Goal: Book appointment/travel/reservation

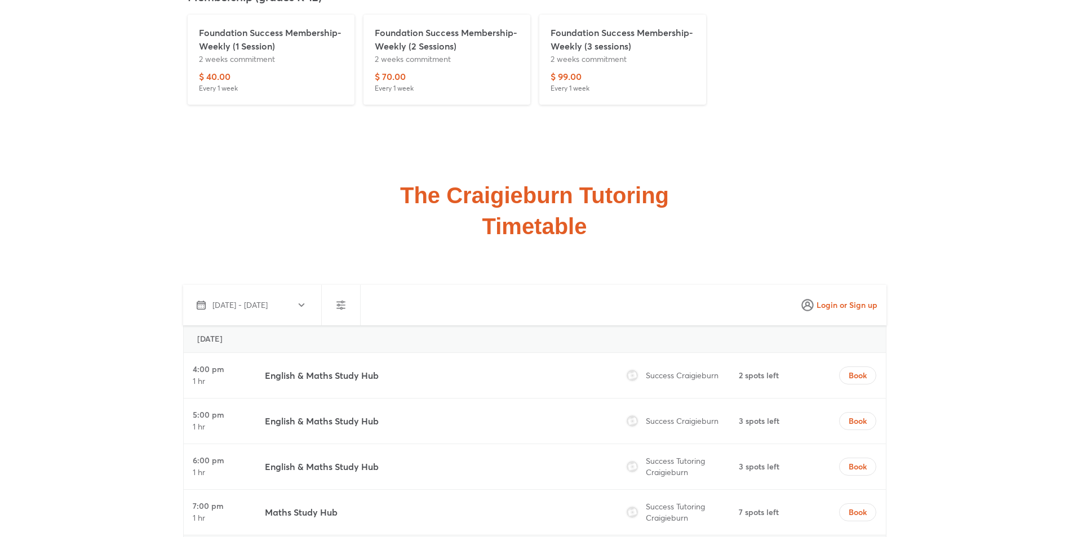
scroll to position [2986, 0]
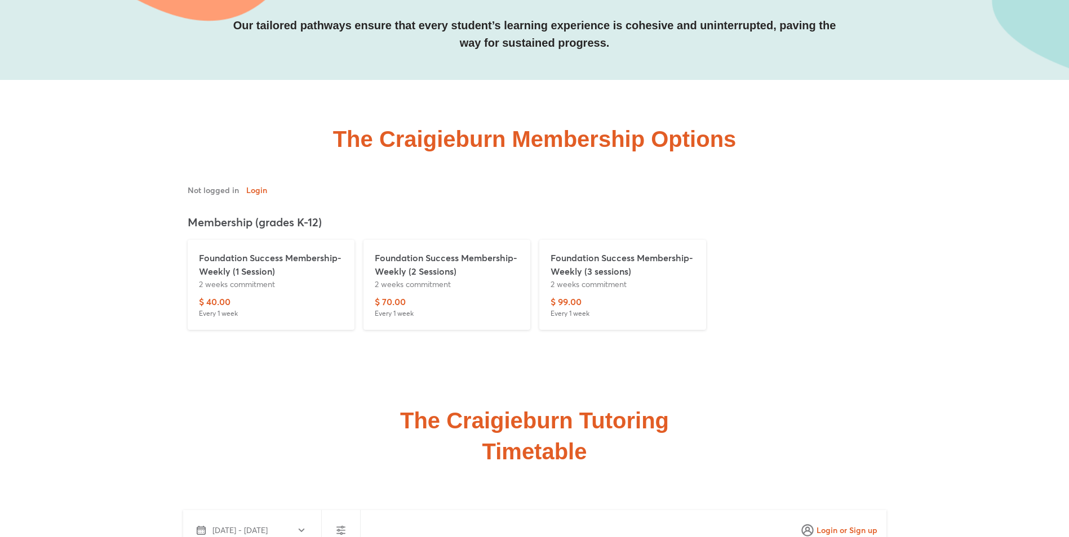
click at [269, 259] on p "Foundation Success Membership-Weekly (1 Session)" at bounding box center [271, 264] width 144 height 27
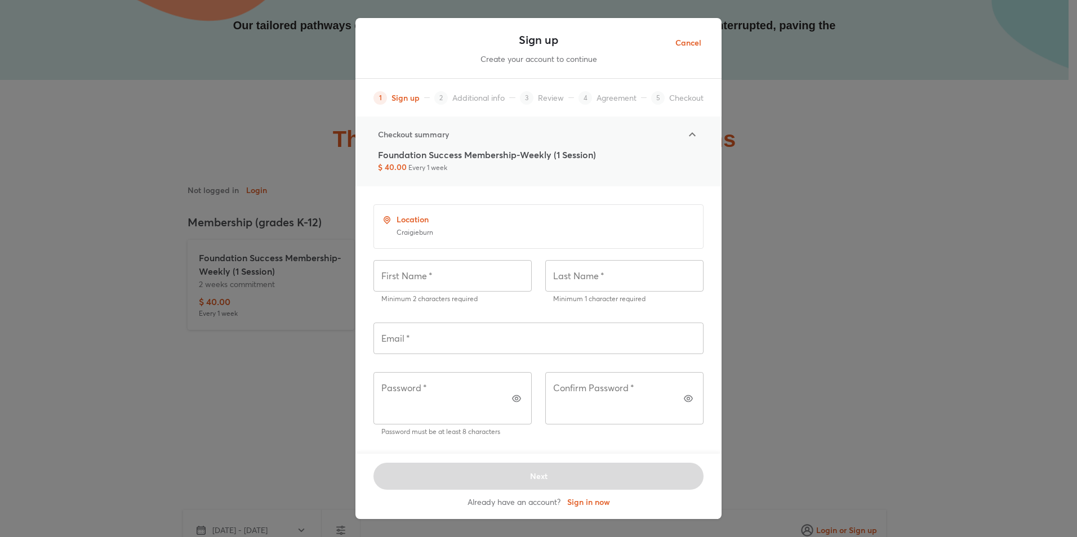
click at [691, 46] on span "Cancel" at bounding box center [688, 43] width 26 height 14
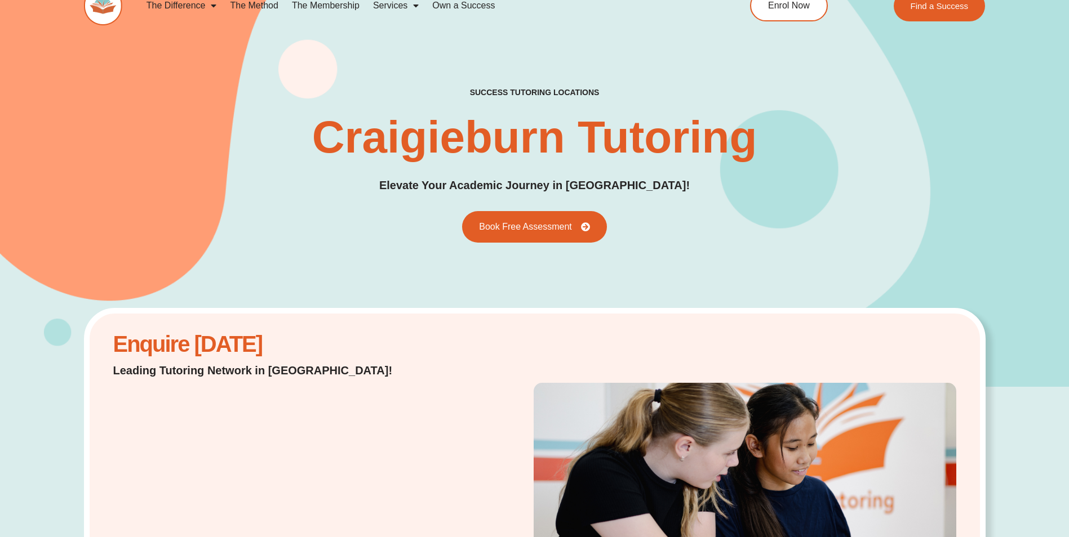
scroll to position [0, 0]
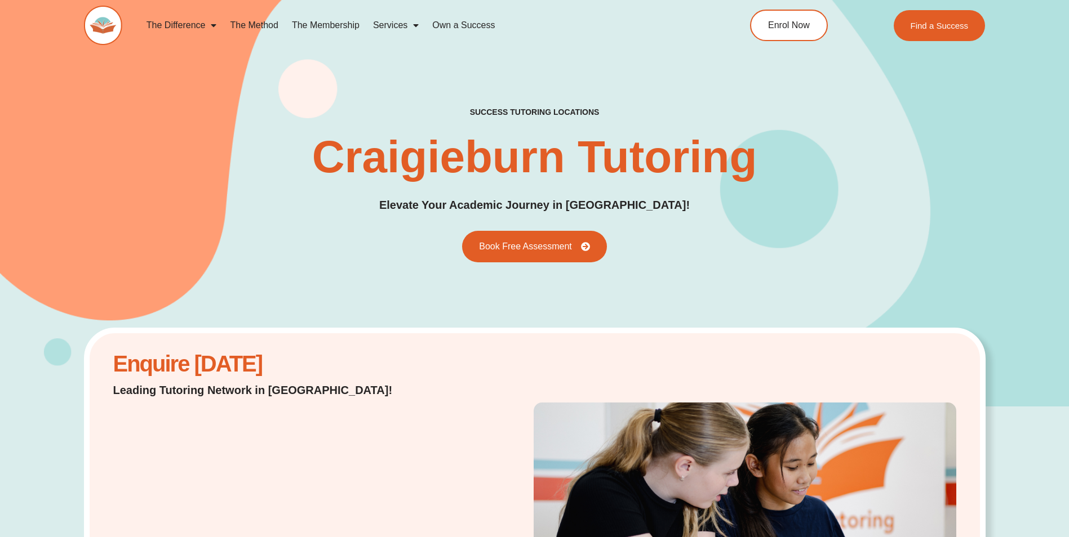
click at [264, 22] on link "The Method" at bounding box center [253, 25] width 61 height 26
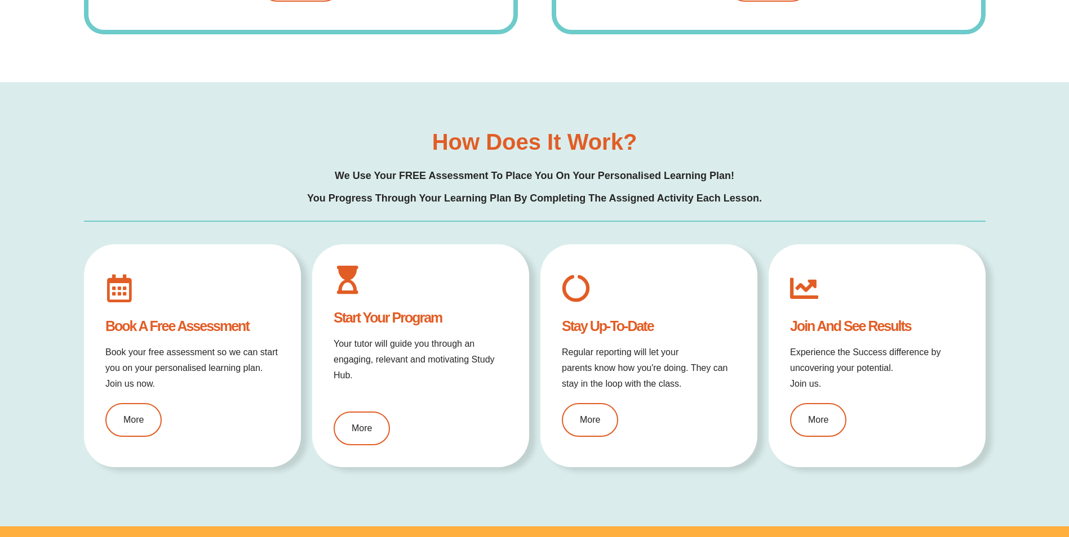
scroll to position [1352, 0]
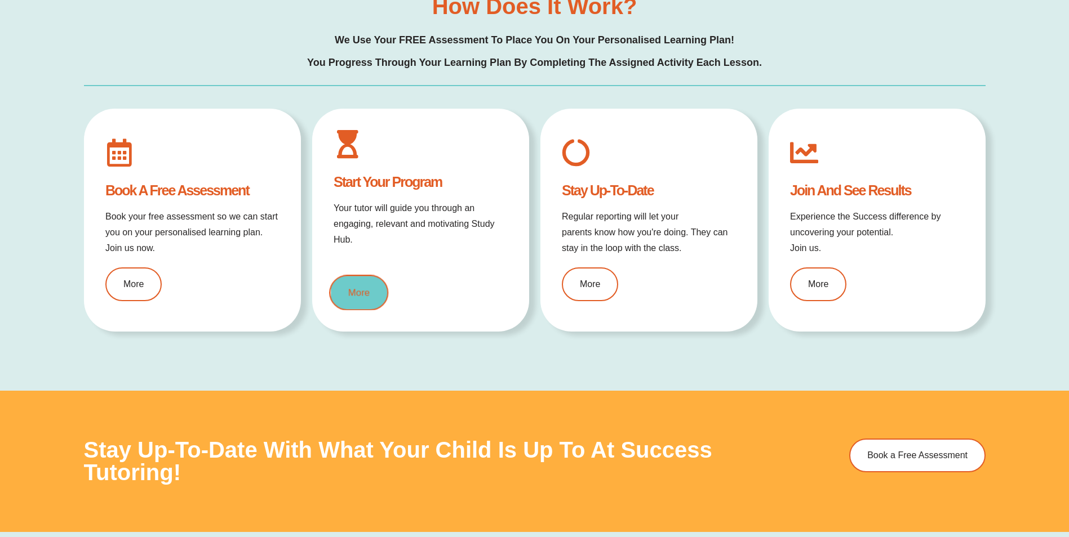
click at [352, 297] on link "More" at bounding box center [358, 292] width 59 height 35
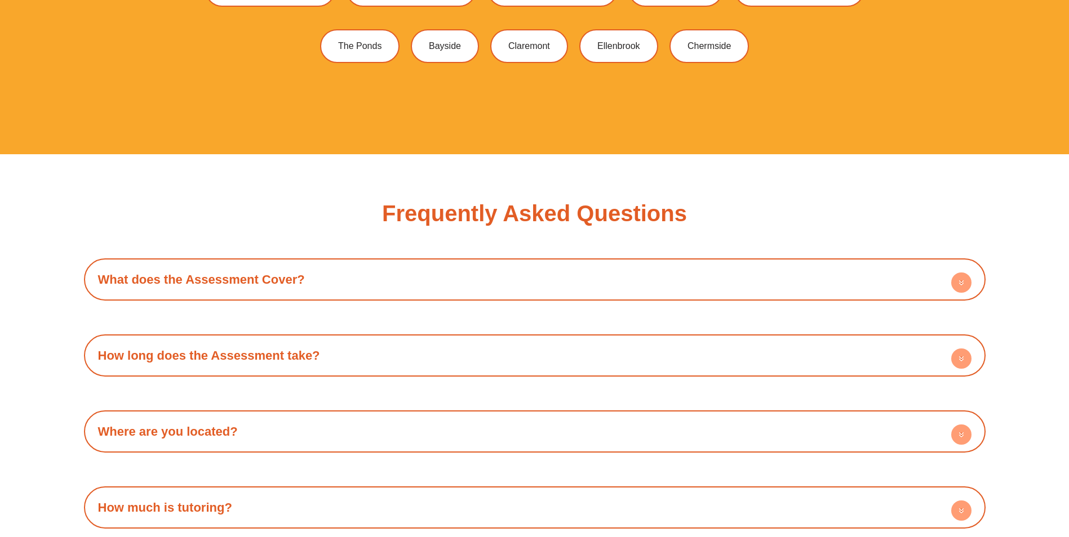
scroll to position [3493, 0]
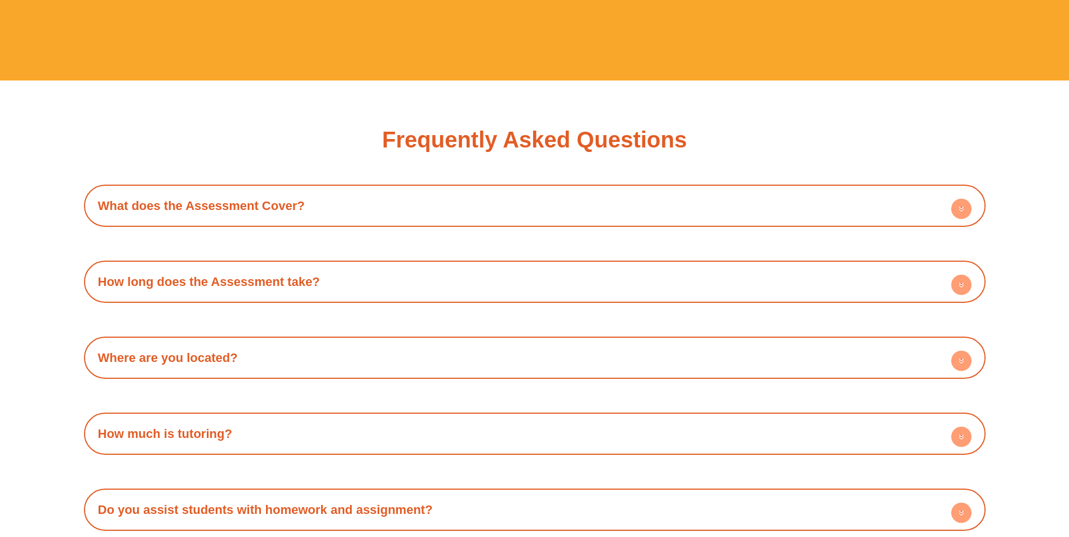
click at [337, 292] on div "How long does the Assessment take?" at bounding box center [535, 281] width 890 height 31
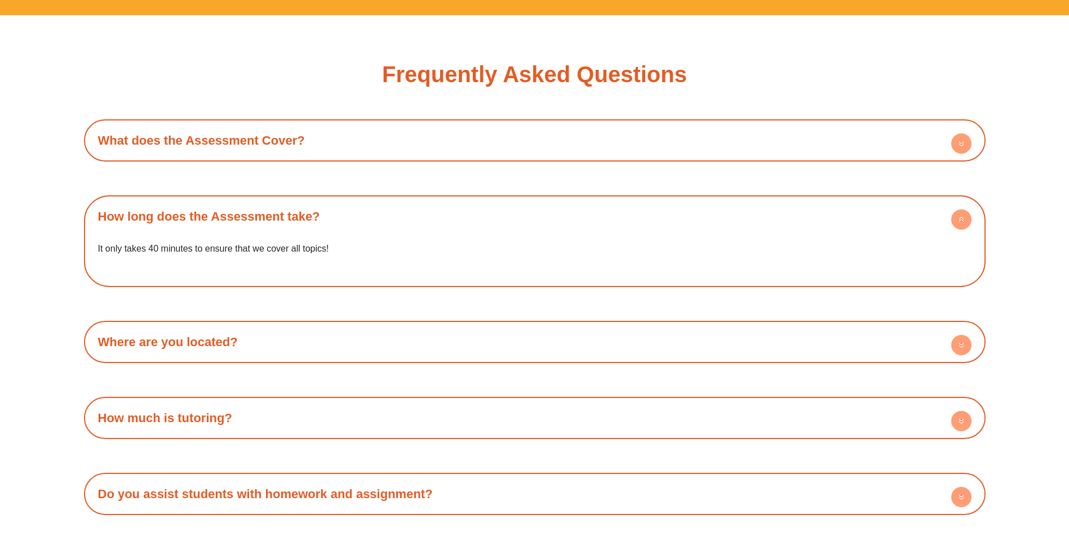
scroll to position [3605, 0]
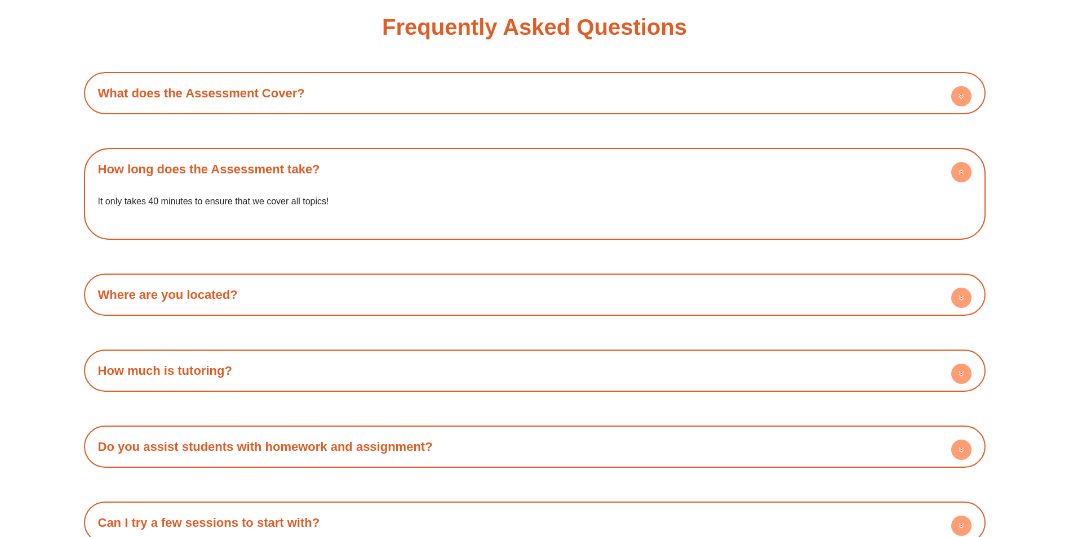
click at [335, 303] on h4 "Where are you located?" at bounding box center [535, 294] width 890 height 31
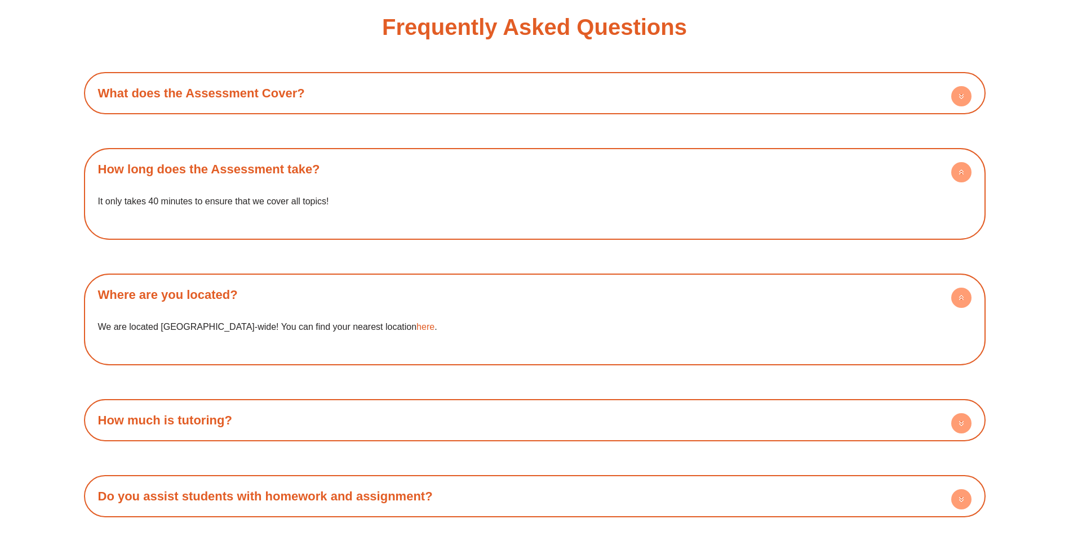
click at [330, 421] on div "How much is tutoring?" at bounding box center [535, 420] width 890 height 31
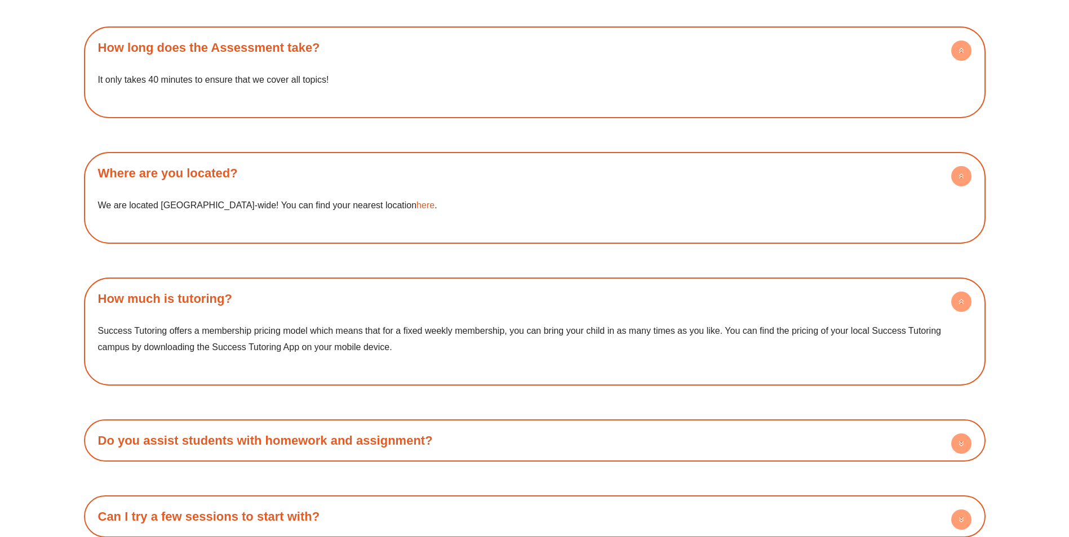
scroll to position [3831, 0]
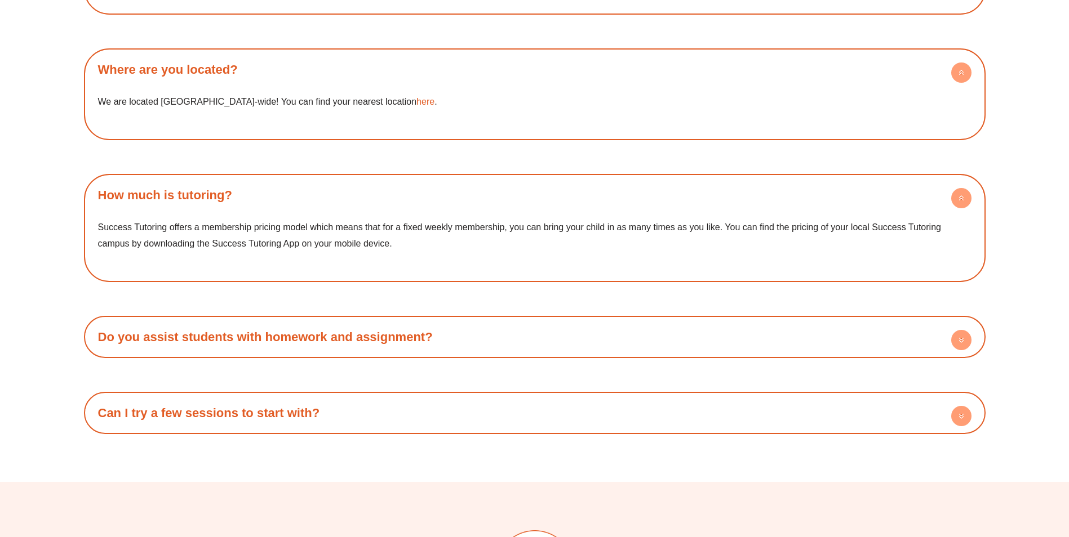
click at [333, 414] on h4 "Can I try a few sessions to start with?" at bounding box center [535, 413] width 890 height 31
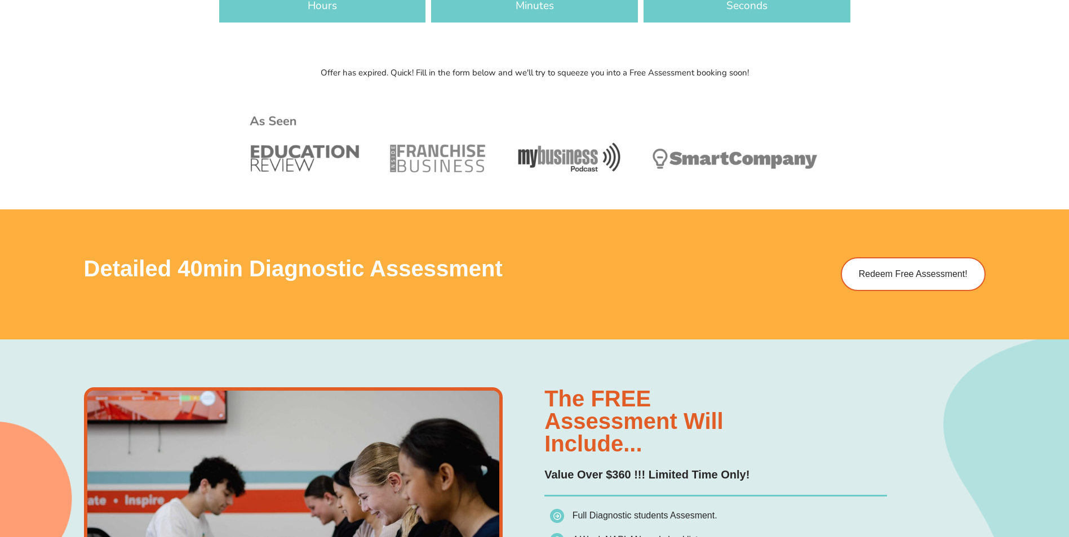
scroll to position [0, 0]
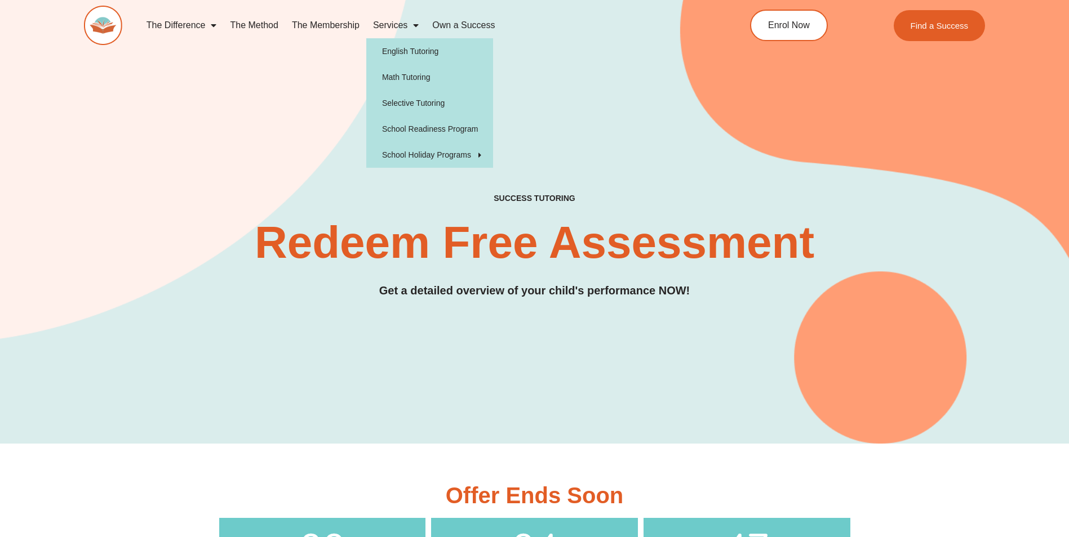
click at [403, 27] on link "Services" at bounding box center [395, 25] width 59 height 26
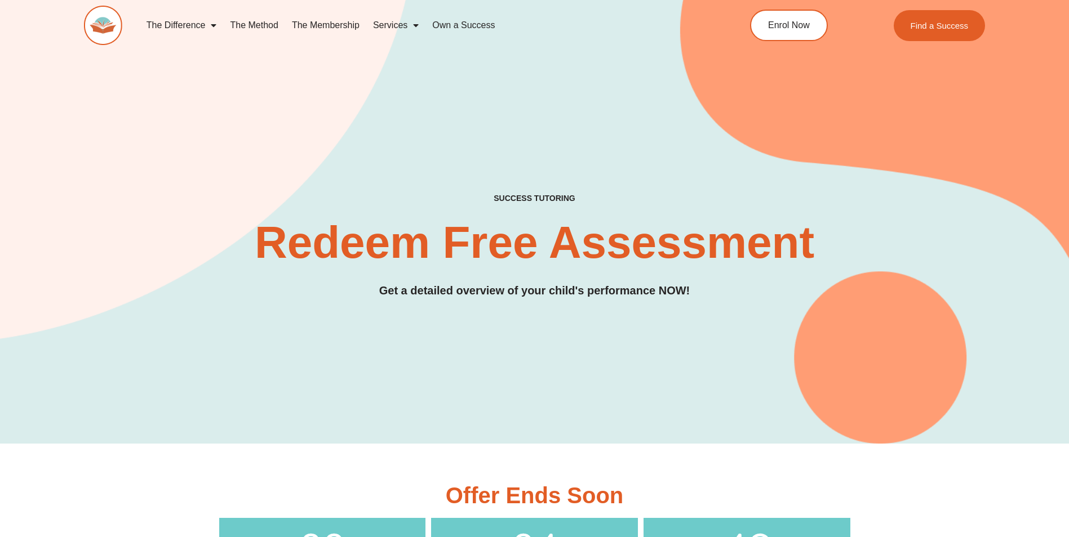
click at [404, 27] on link "Services" at bounding box center [395, 25] width 59 height 26
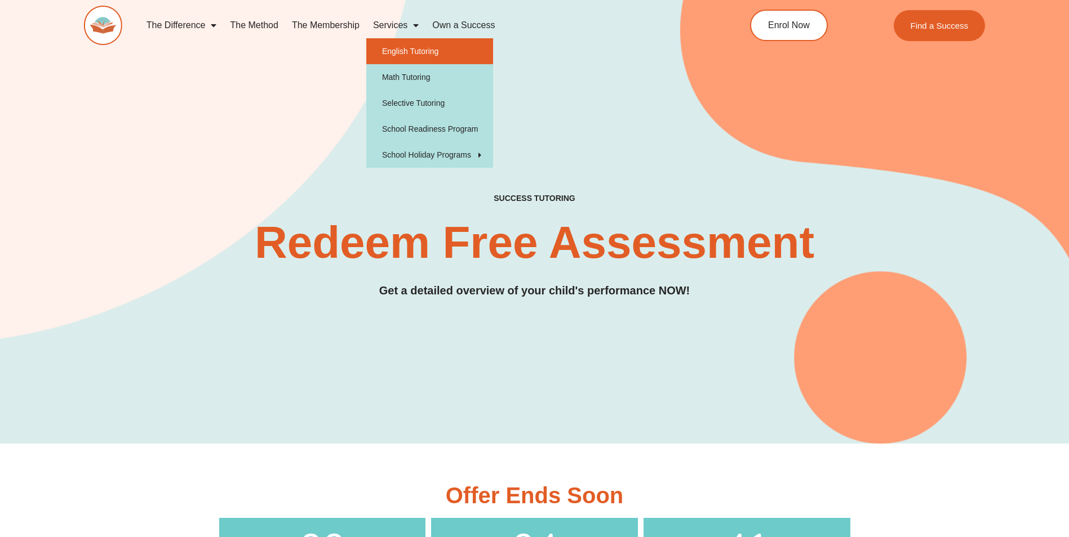
click at [399, 56] on link "English Tutoring" at bounding box center [429, 51] width 127 height 26
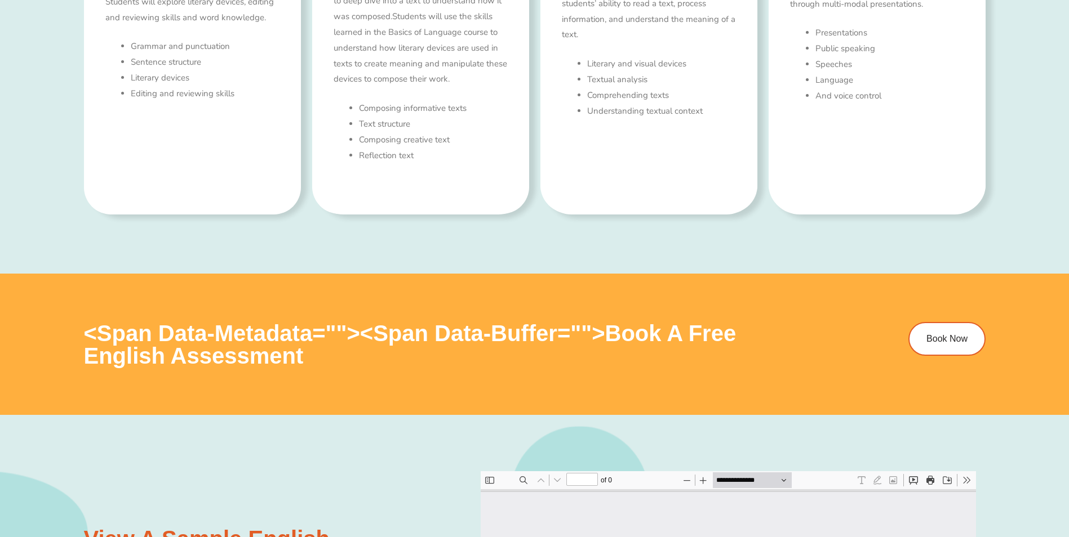
type input "*"
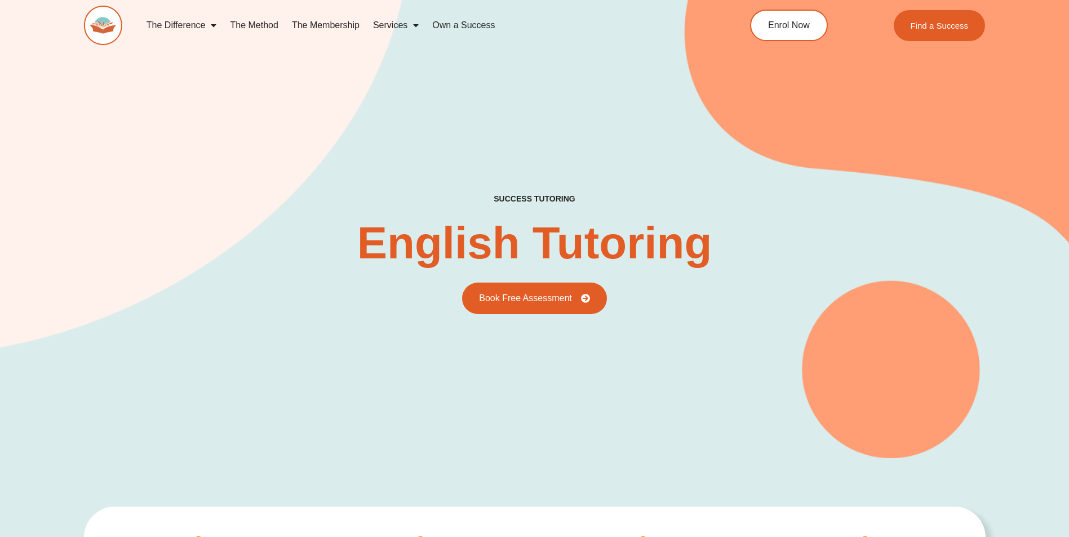
click at [308, 20] on link "The Membership" at bounding box center [325, 25] width 81 height 26
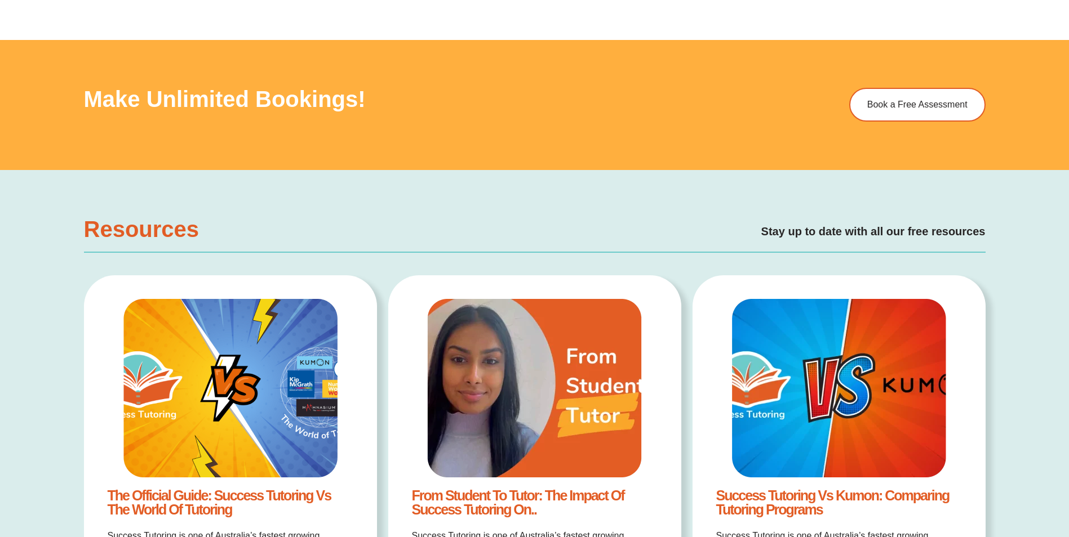
scroll to position [1915, 0]
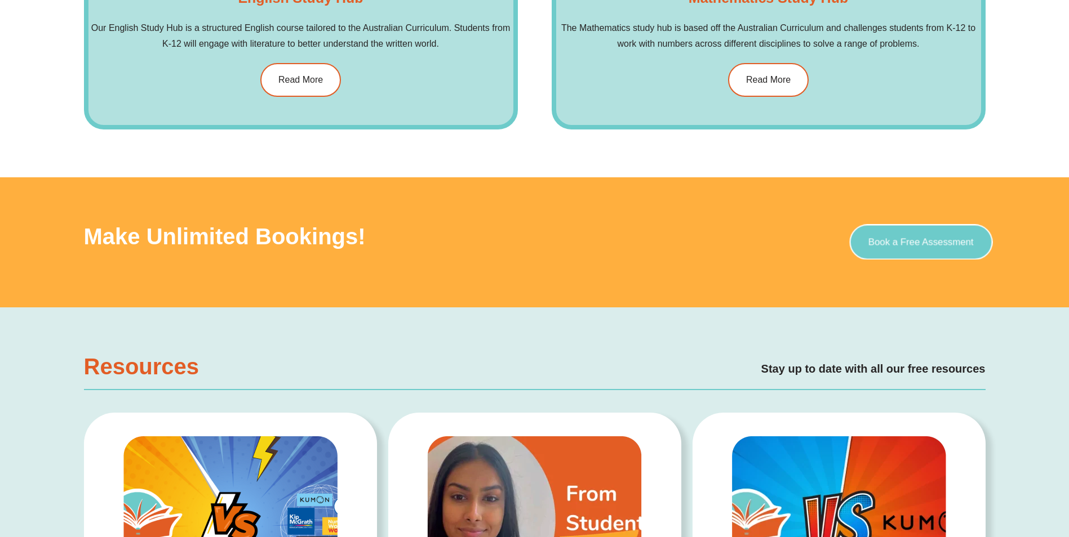
click at [901, 243] on span "Book a Free Assessment" at bounding box center [920, 243] width 105 height 10
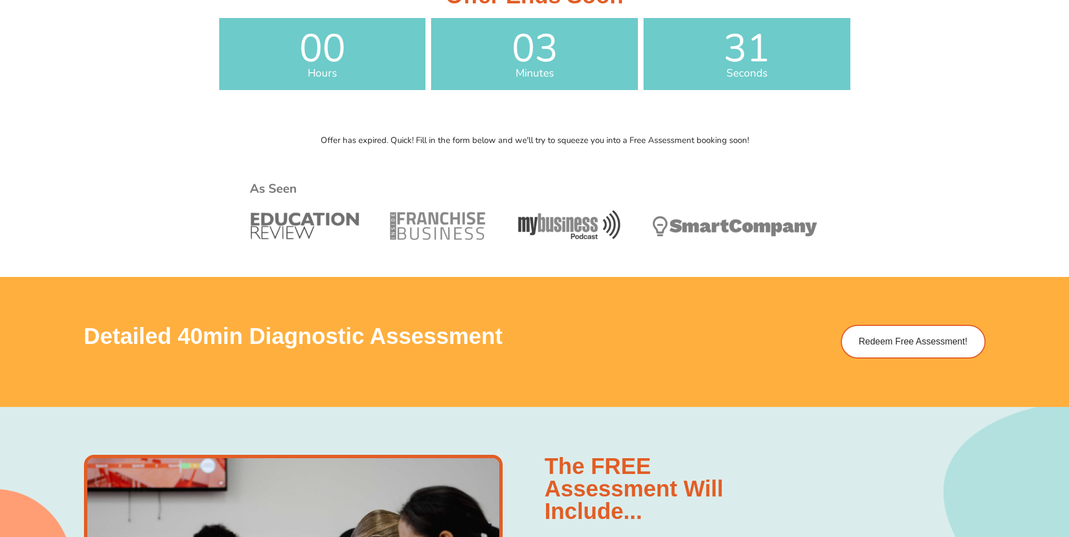
scroll to position [620, 0]
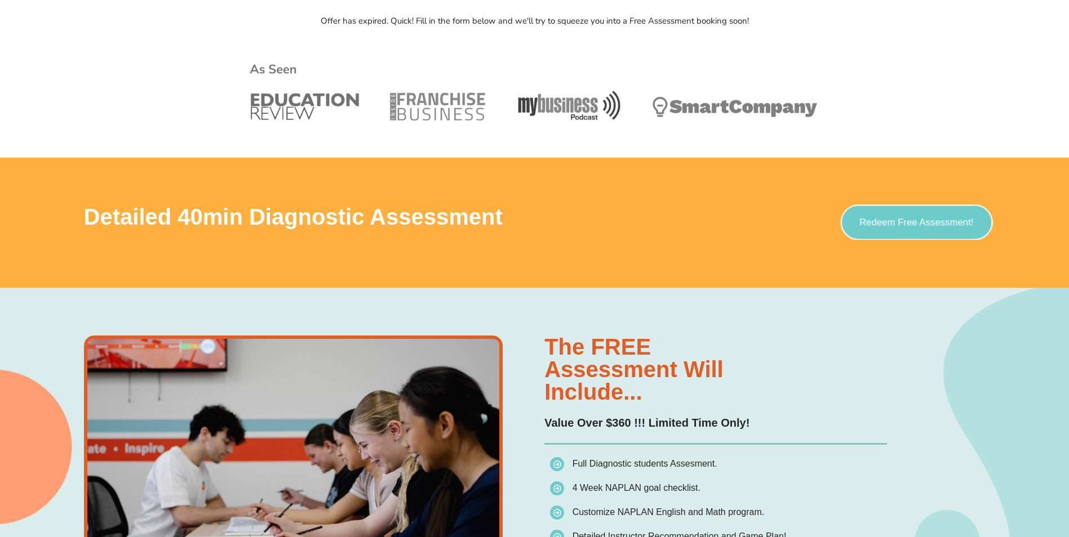
click at [876, 223] on span "Redeem Free Assessment!" at bounding box center [916, 223] width 114 height 10
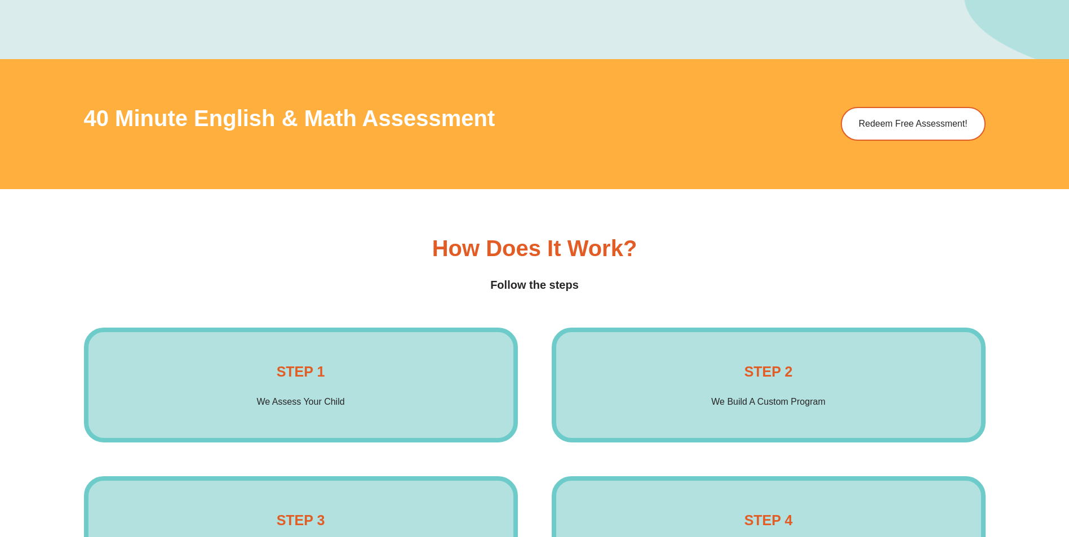
scroll to position [1690, 0]
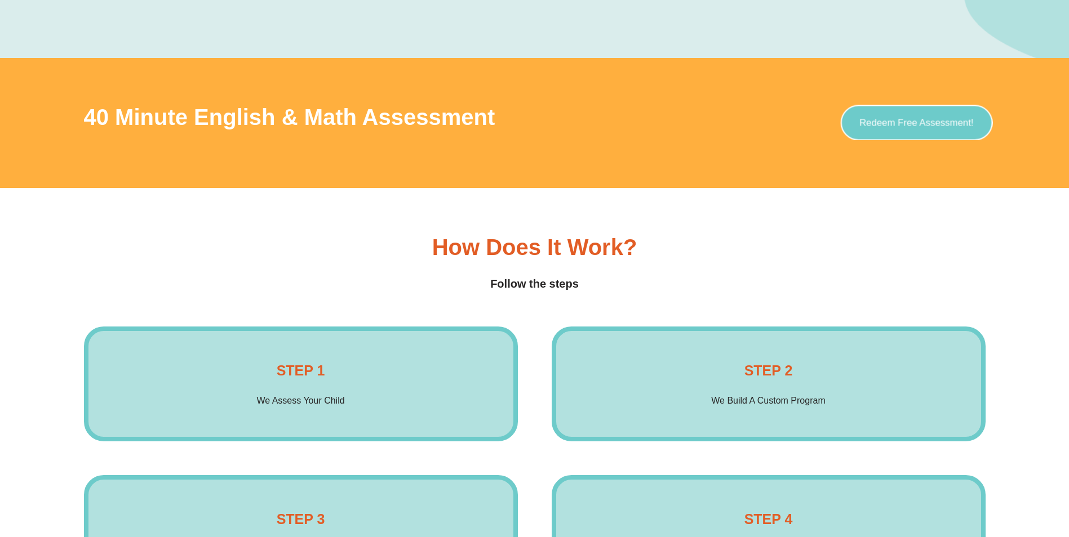
click at [908, 129] on link "Redeem Free Assessment!" at bounding box center [916, 122] width 152 height 35
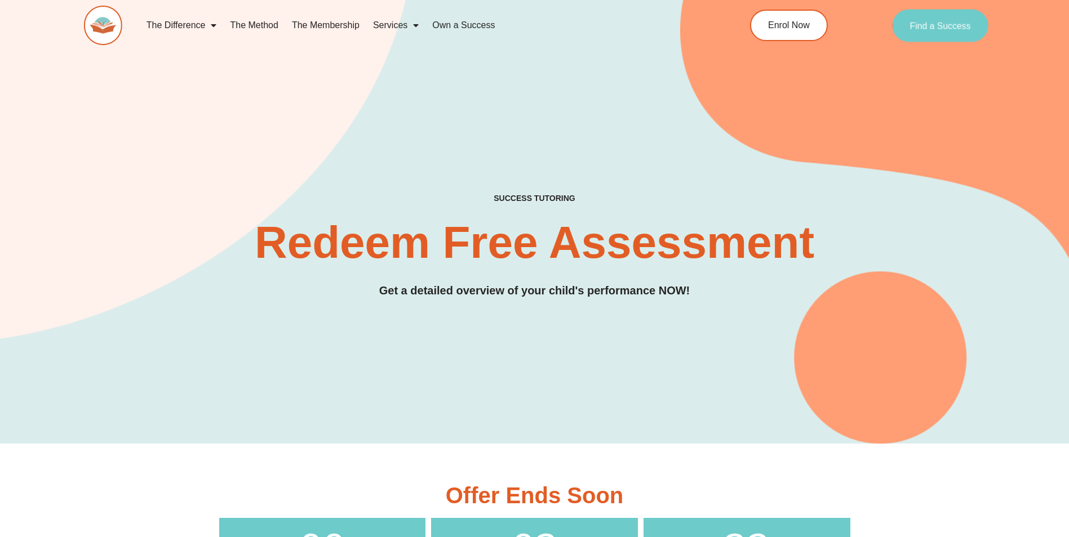
click at [905, 28] on link "Find a Success" at bounding box center [940, 25] width 96 height 33
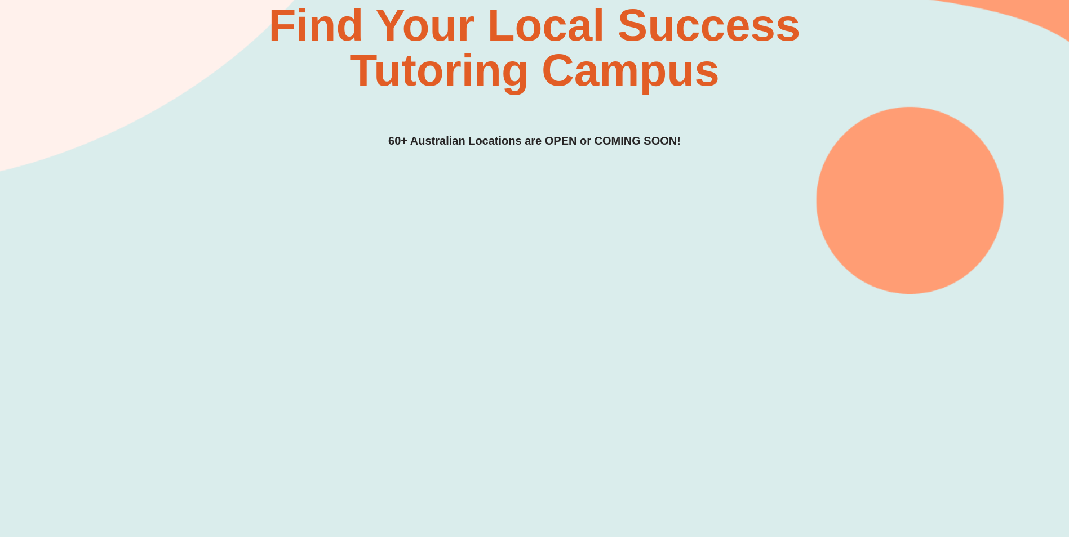
scroll to position [338, 0]
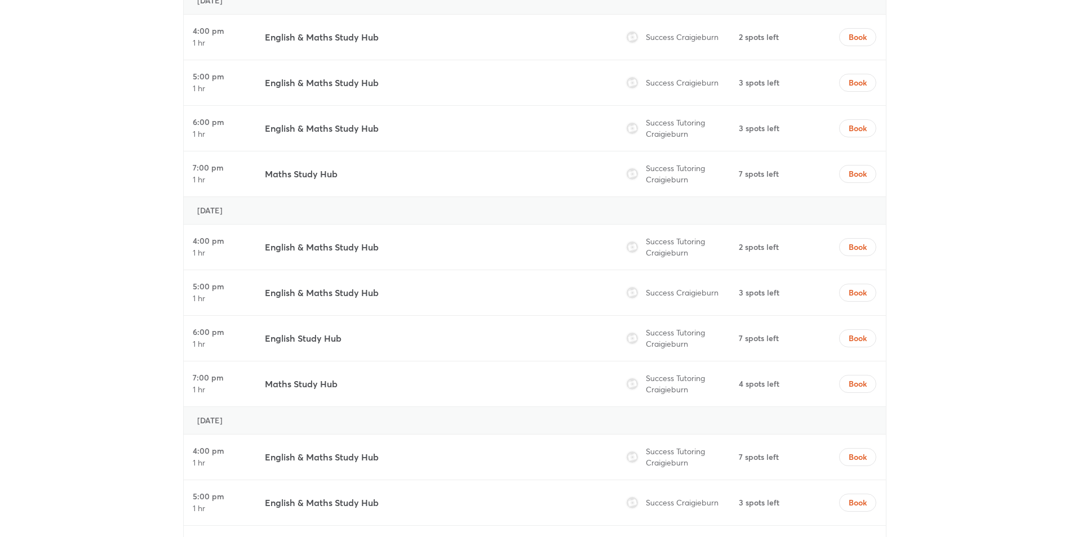
scroll to position [3549, 0]
click at [862, 30] on button "Book" at bounding box center [857, 38] width 37 height 18
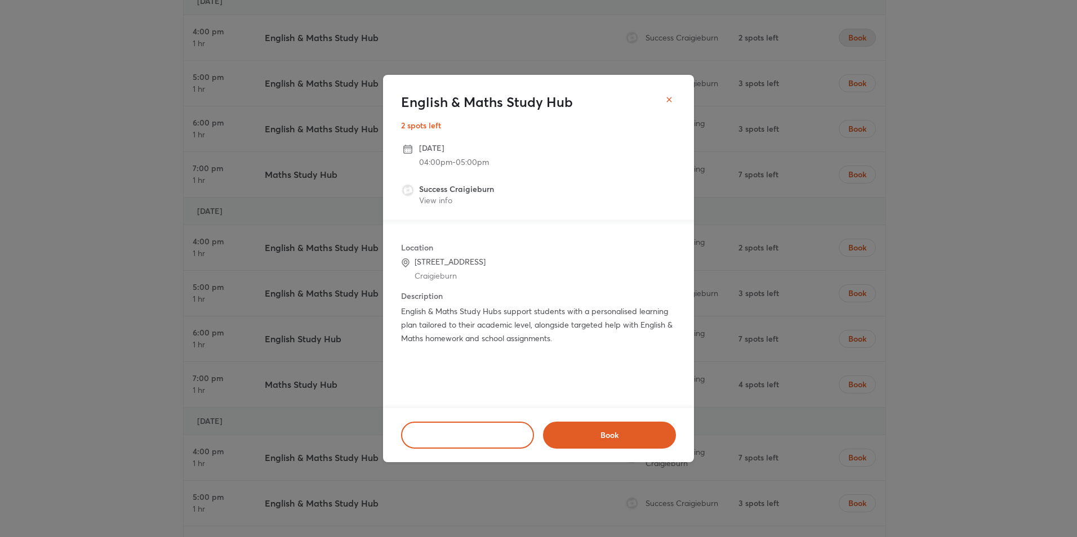
click at [672, 101] on icon "close" at bounding box center [669, 99] width 9 height 9
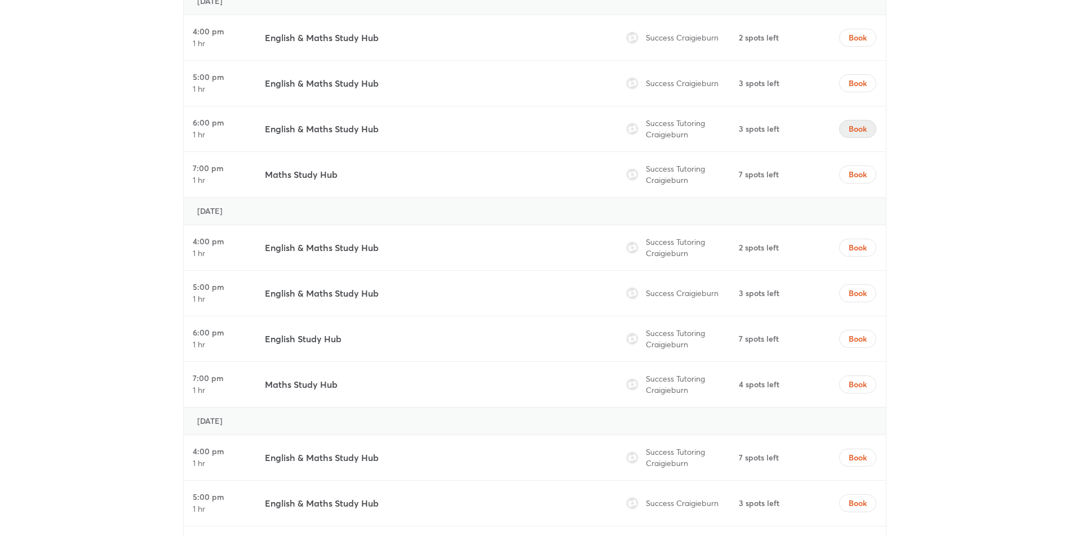
click at [851, 131] on span "Book" at bounding box center [857, 128] width 18 height 11
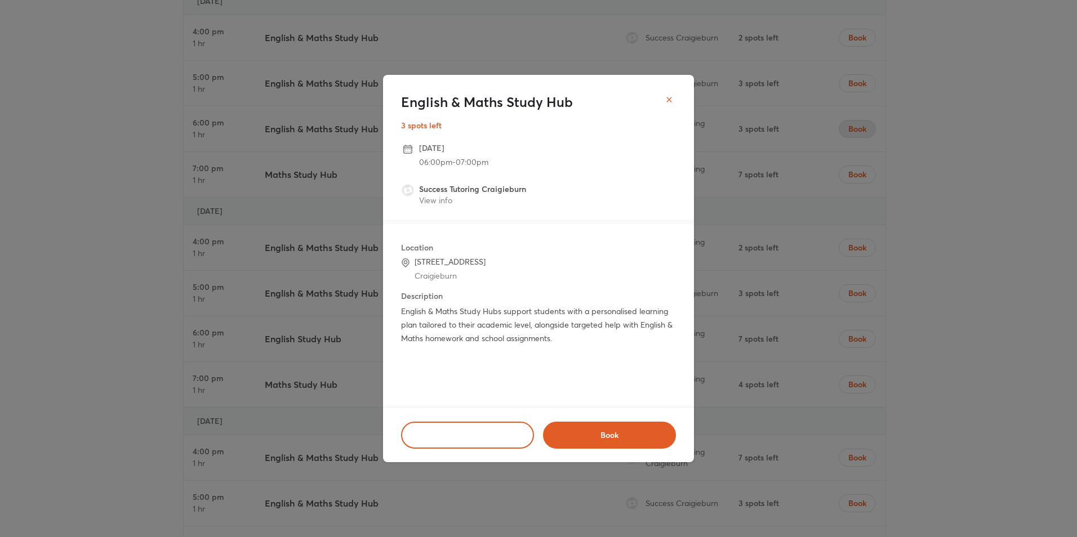
click at [672, 96] on icon "close" at bounding box center [669, 99] width 9 height 9
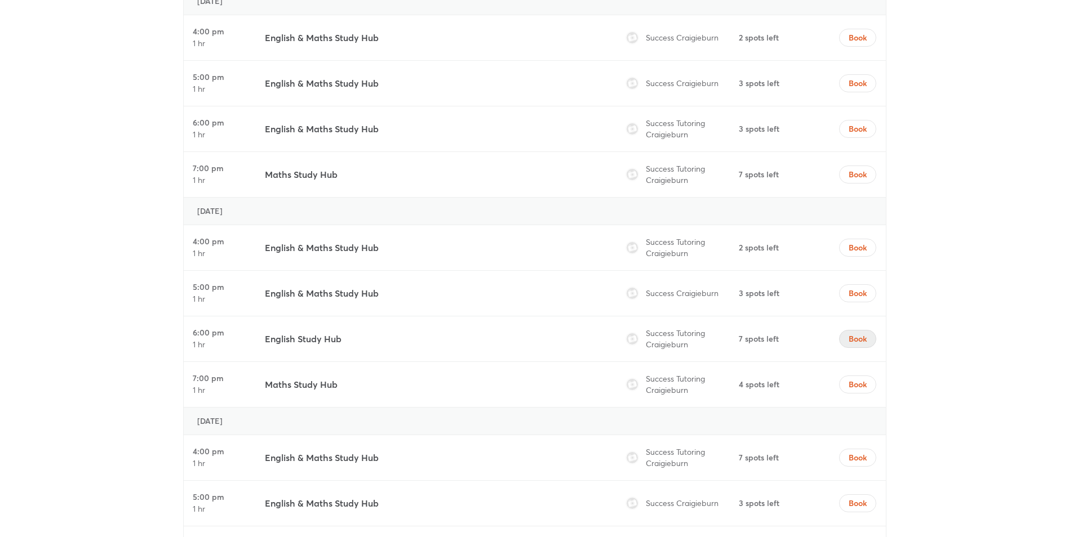
click at [855, 339] on span "Book" at bounding box center [857, 339] width 18 height 11
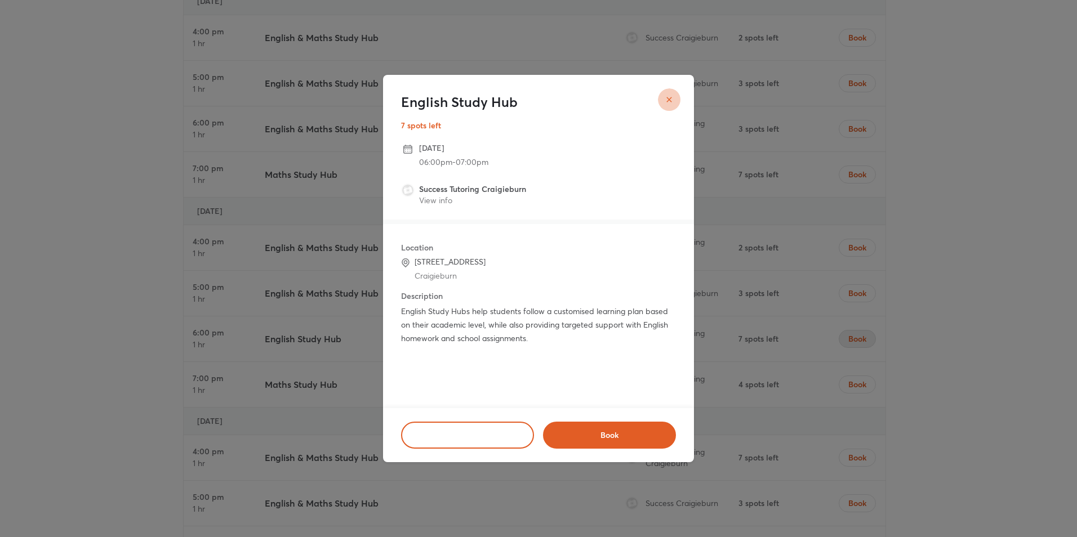
click at [671, 104] on icon "close" at bounding box center [669, 99] width 9 height 9
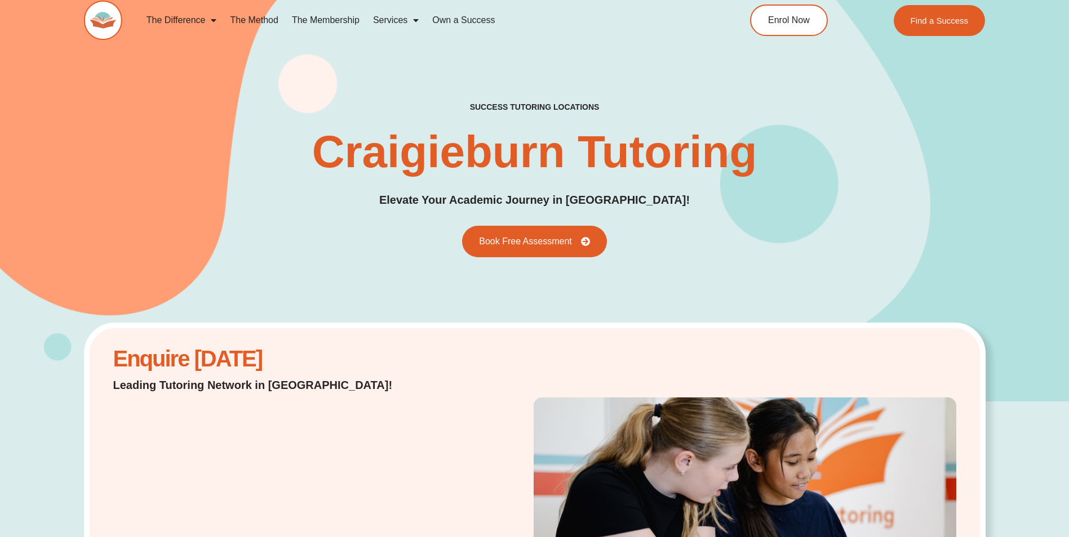
scroll to position [0, 0]
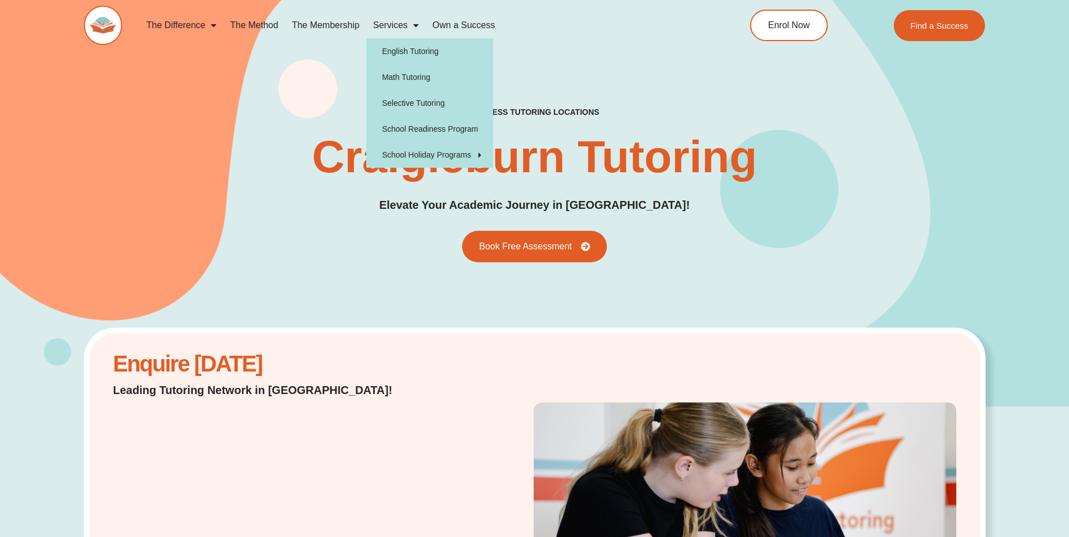
click at [406, 26] on link "Services" at bounding box center [395, 25] width 59 height 26
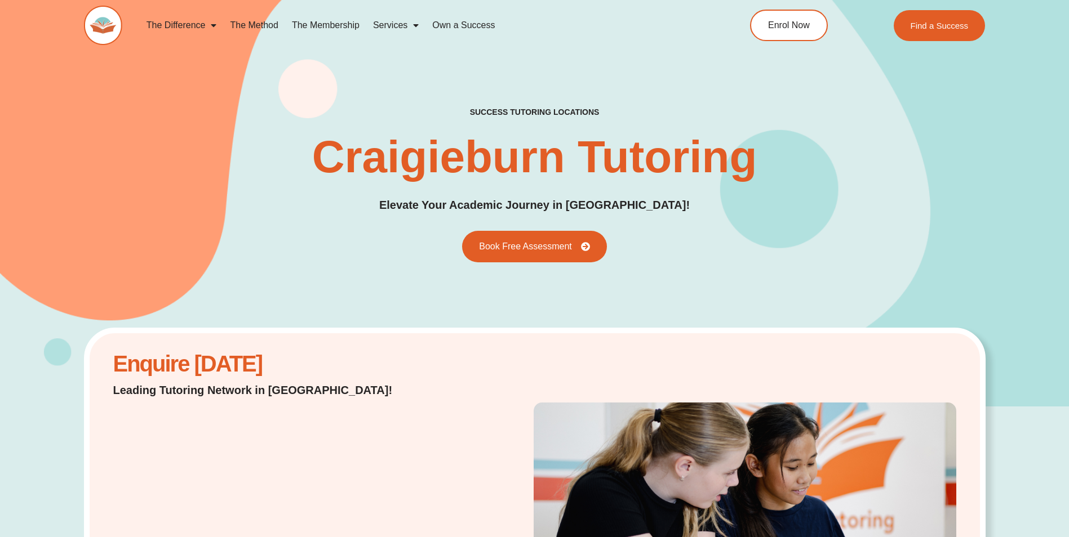
click at [405, 30] on link "Services" at bounding box center [395, 25] width 59 height 26
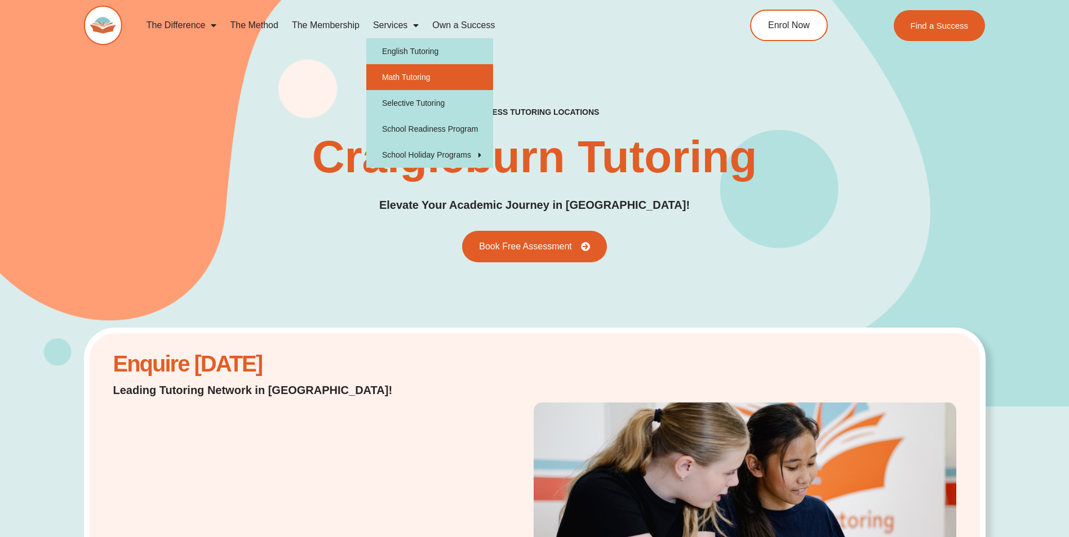
click at [390, 74] on link "Math Tutoring" at bounding box center [429, 77] width 127 height 26
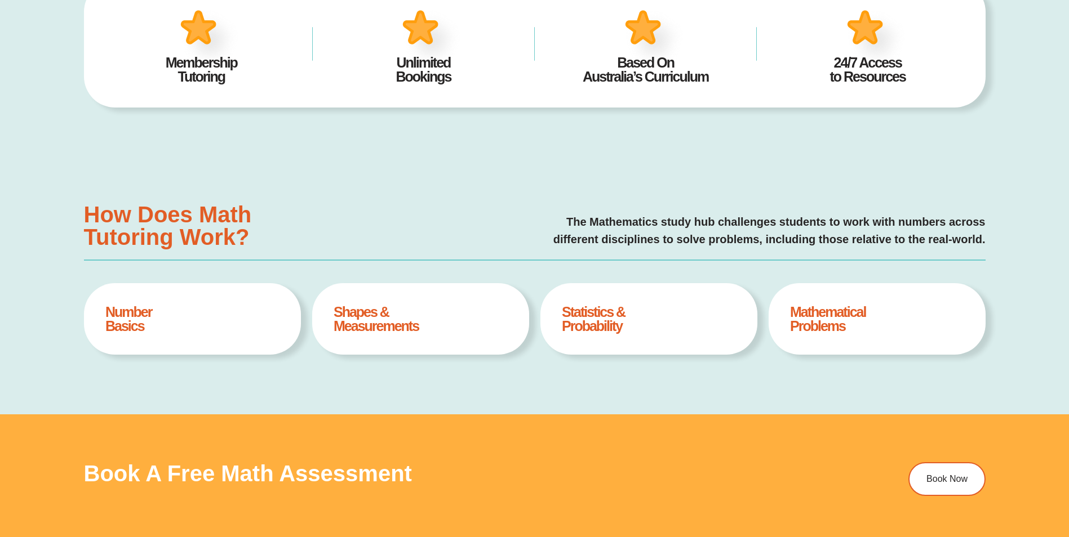
type input "*"
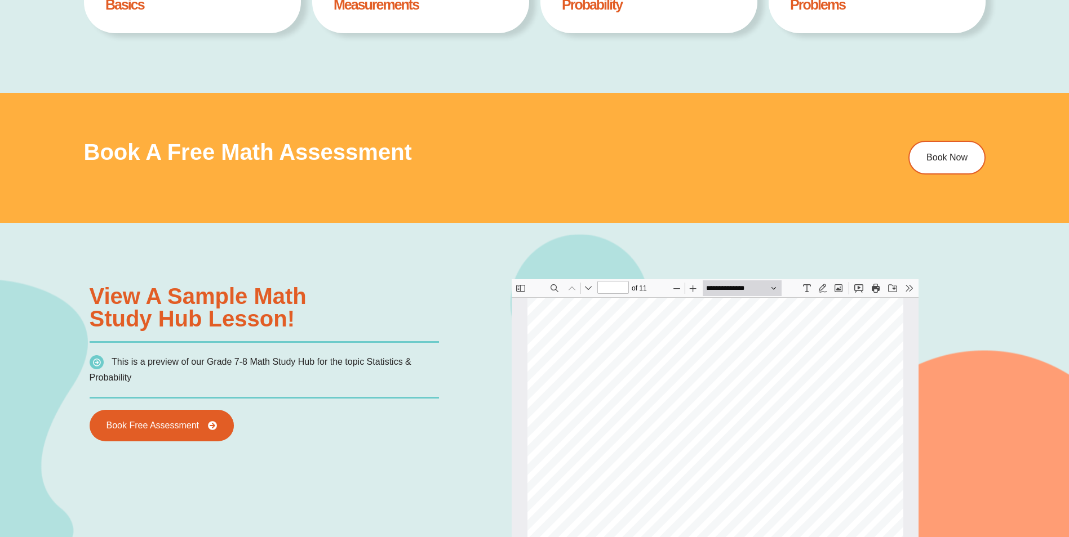
scroll to position [789, 0]
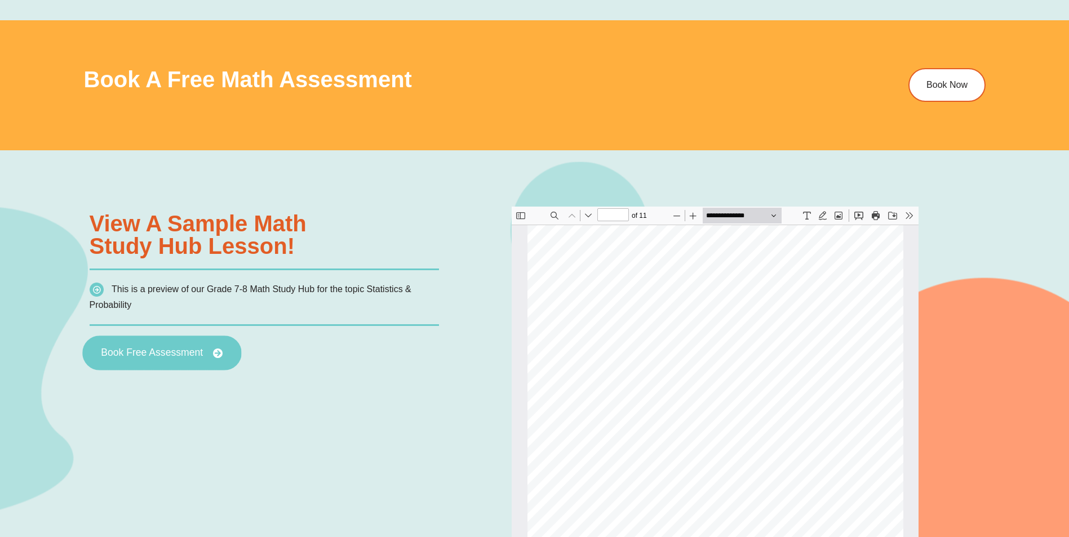
click at [131, 363] on link "Book Free Assessment" at bounding box center [161, 353] width 159 height 35
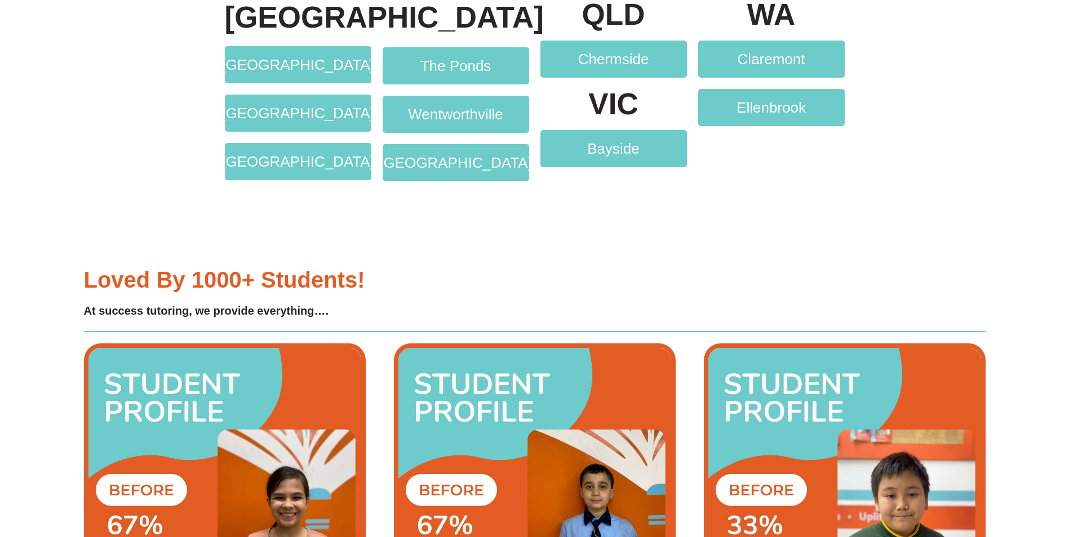
scroll to position [2535, 0]
